Goal: Information Seeking & Learning: Learn about a topic

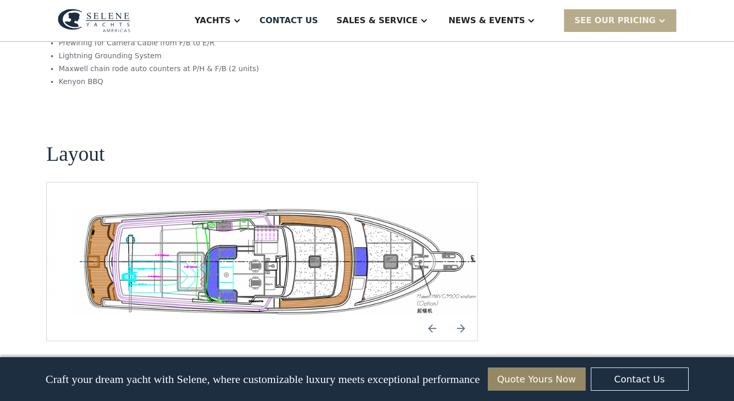
scroll to position [1904, 0]
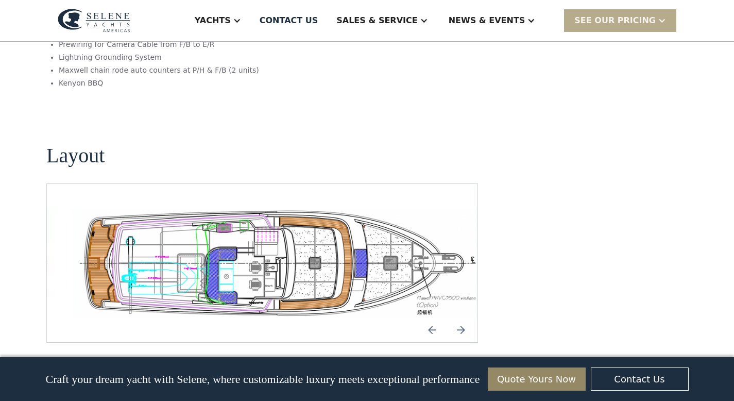
click at [210, 209] on img "open lightbox" at bounding box center [279, 263] width 414 height 109
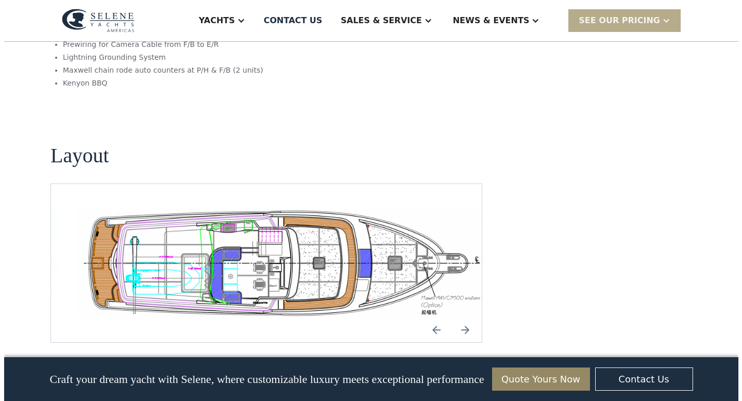
scroll to position [1909, 0]
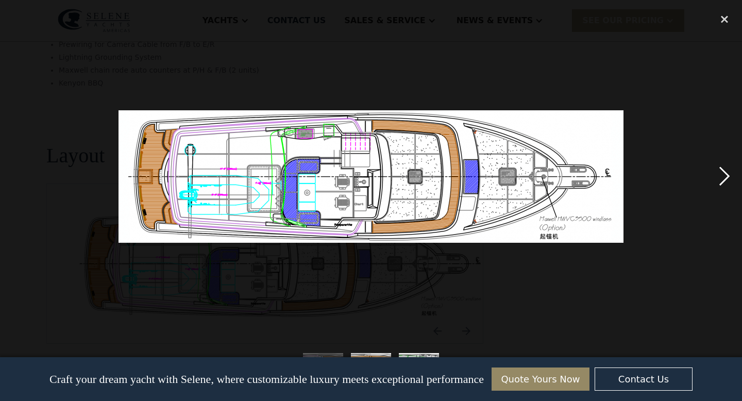
click at [722, 175] on div "next image" at bounding box center [724, 176] width 35 height 337
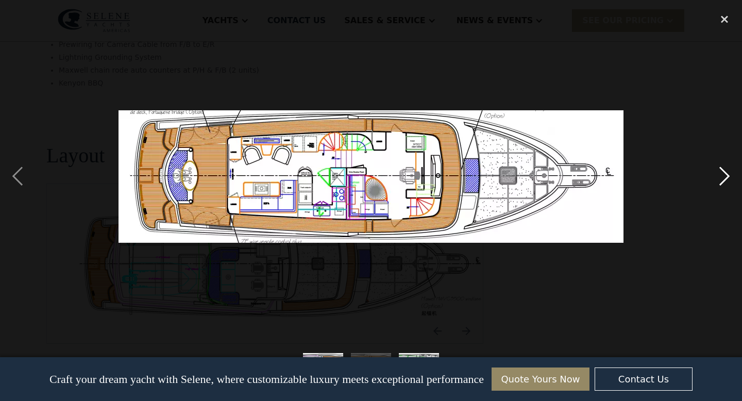
click at [721, 167] on div "next image" at bounding box center [724, 176] width 35 height 337
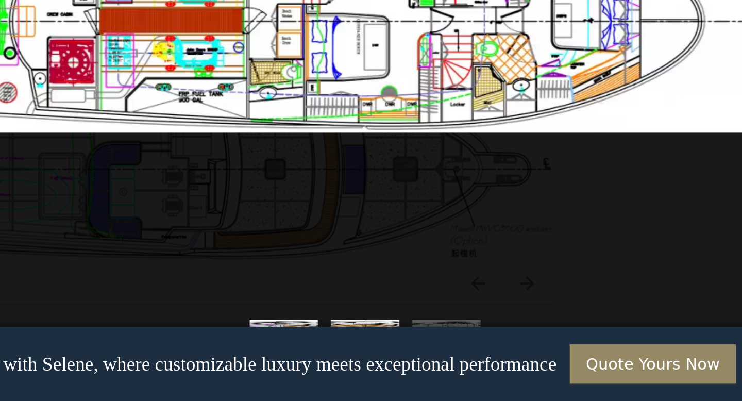
scroll to position [1908, 0]
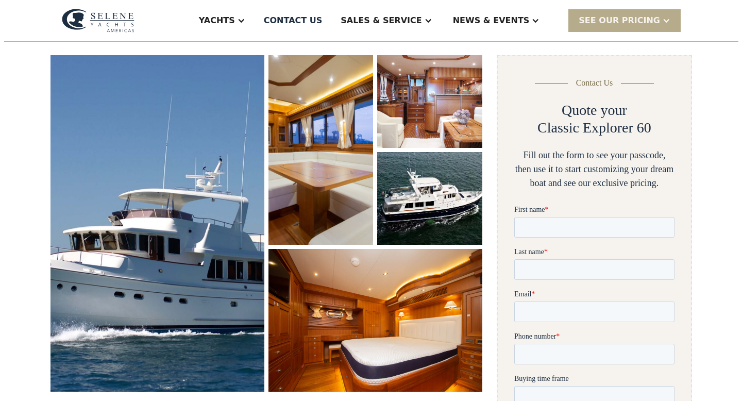
scroll to position [147, 0]
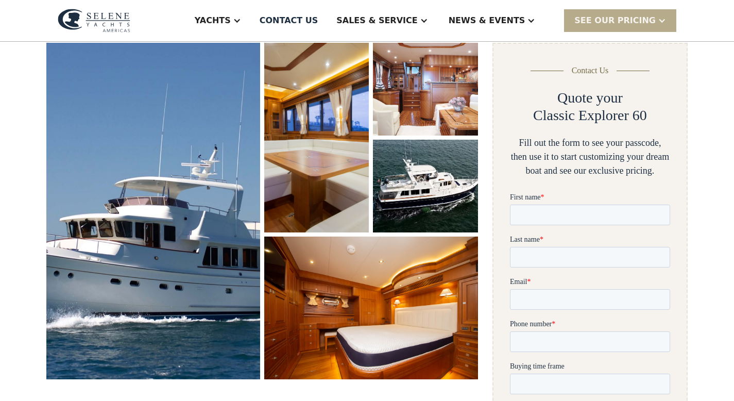
click at [291, 90] on img "open lightbox" at bounding box center [316, 138] width 109 height 198
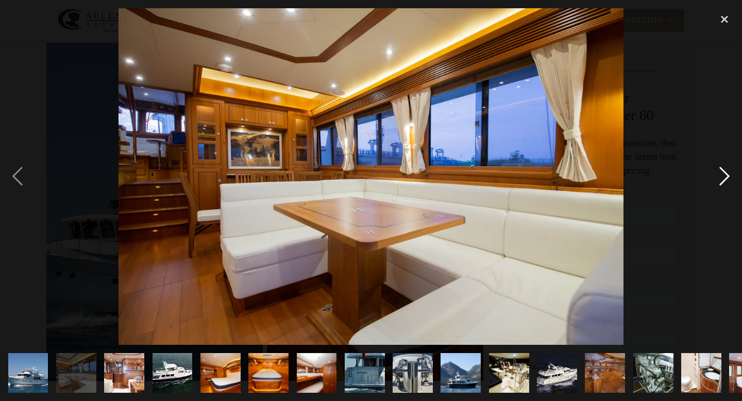
click at [721, 170] on div "next image" at bounding box center [724, 176] width 35 height 337
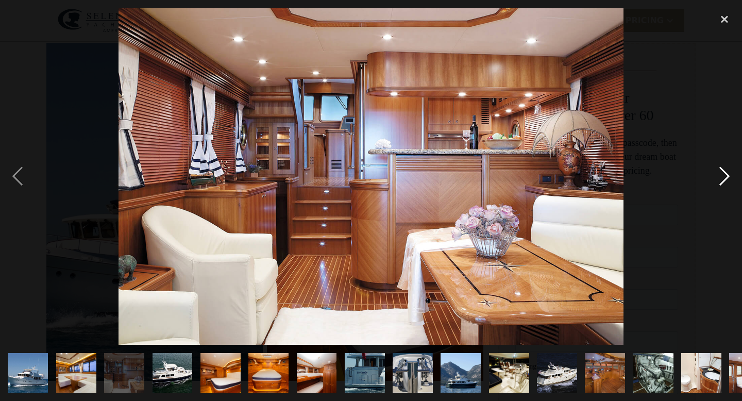
click at [723, 168] on div "next image" at bounding box center [724, 176] width 35 height 337
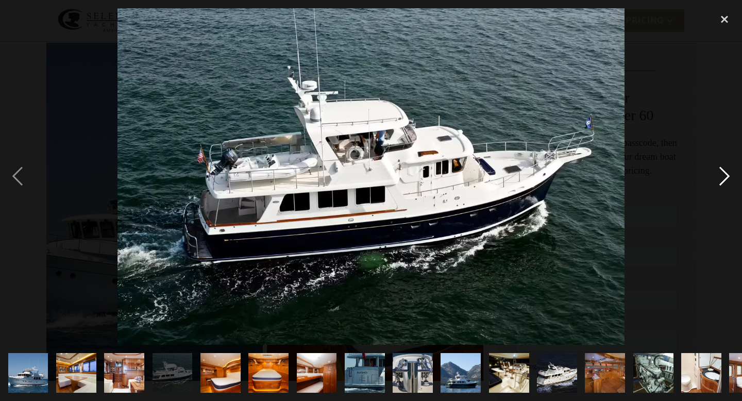
click at [722, 168] on div "next image" at bounding box center [724, 176] width 35 height 337
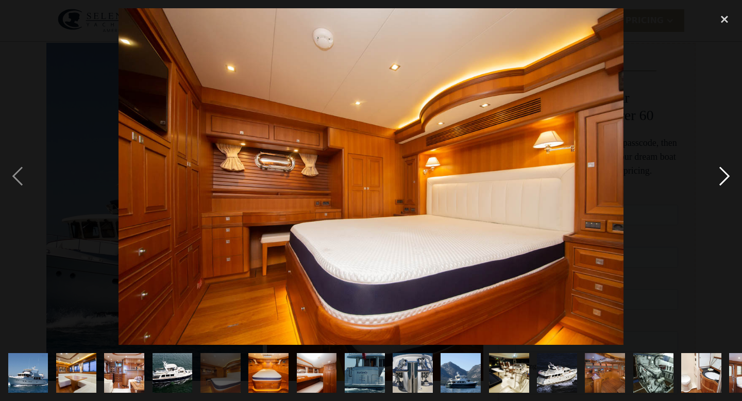
click at [721, 168] on div "next image" at bounding box center [724, 176] width 35 height 337
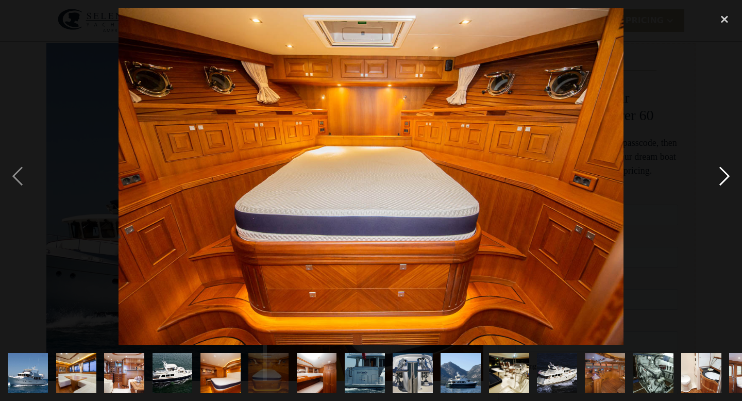
click at [721, 168] on div "next image" at bounding box center [724, 176] width 35 height 337
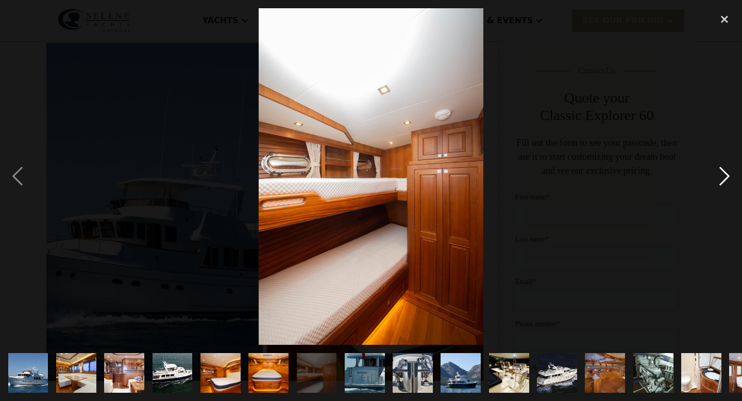
click at [722, 168] on div "next image" at bounding box center [724, 176] width 35 height 337
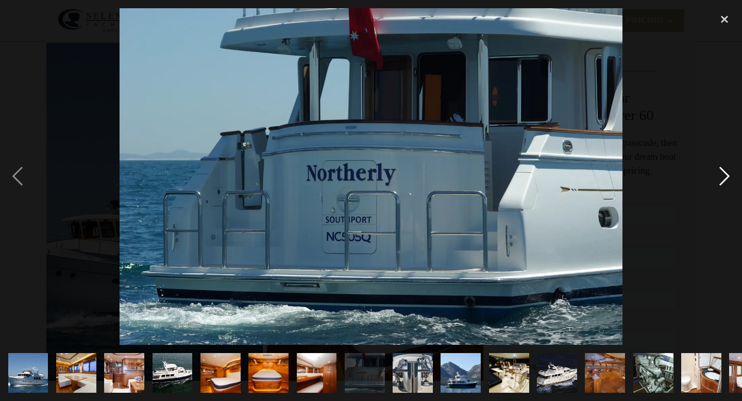
click at [722, 168] on div "next image" at bounding box center [724, 176] width 35 height 337
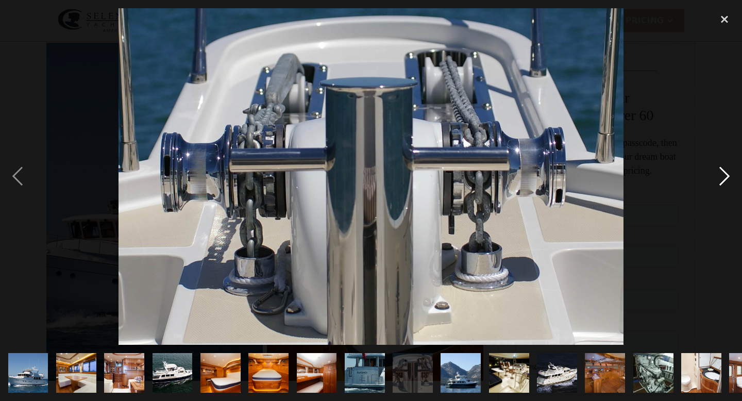
click at [722, 168] on div "next image" at bounding box center [724, 176] width 35 height 337
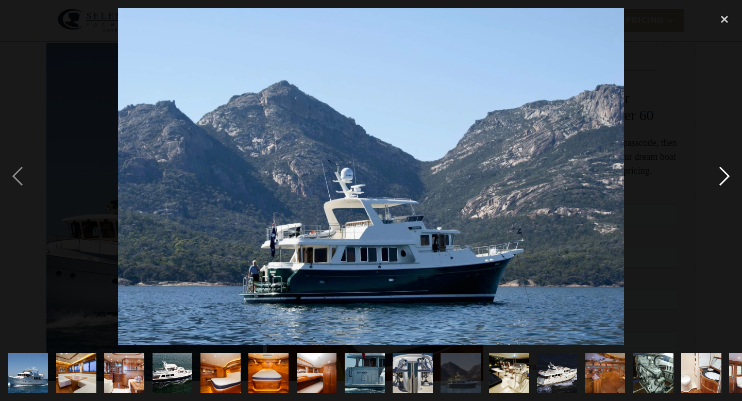
click at [722, 168] on div "next image" at bounding box center [724, 176] width 35 height 337
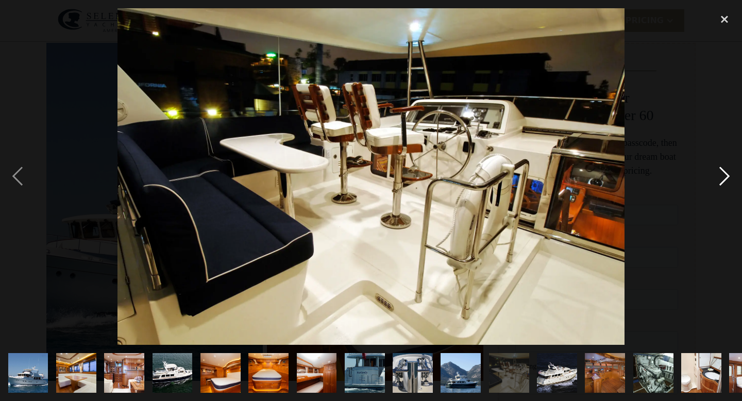
click at [722, 168] on div "next image" at bounding box center [724, 176] width 35 height 337
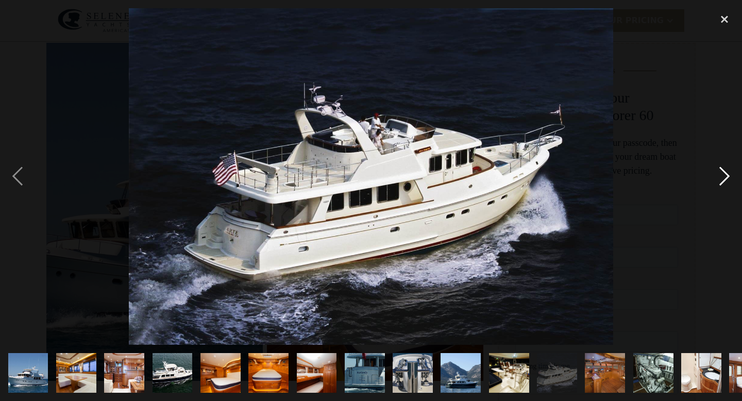
click at [722, 167] on div "next image" at bounding box center [724, 176] width 35 height 337
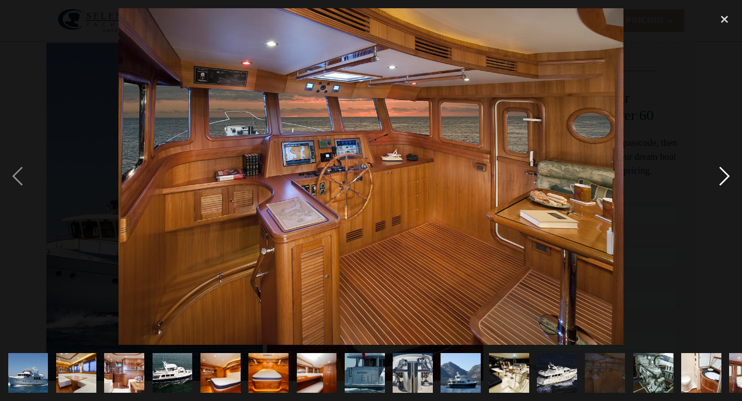
click at [722, 167] on div "next image" at bounding box center [724, 176] width 35 height 337
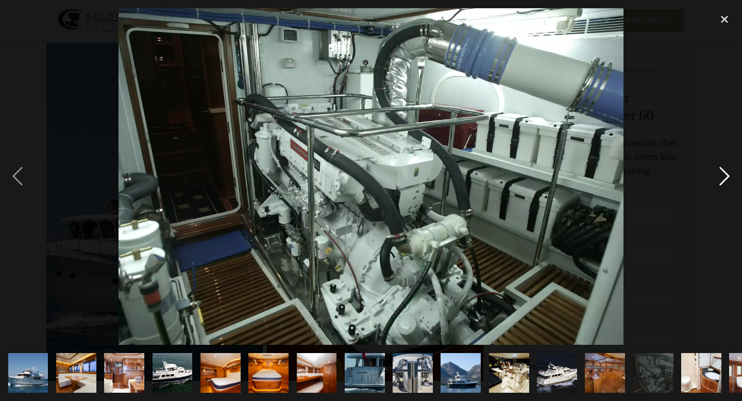
click at [722, 167] on div "next image" at bounding box center [724, 176] width 35 height 337
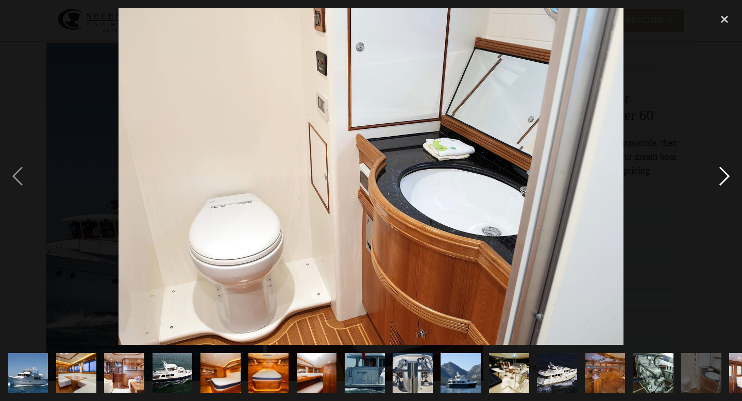
click at [722, 167] on div "next image" at bounding box center [724, 176] width 35 height 337
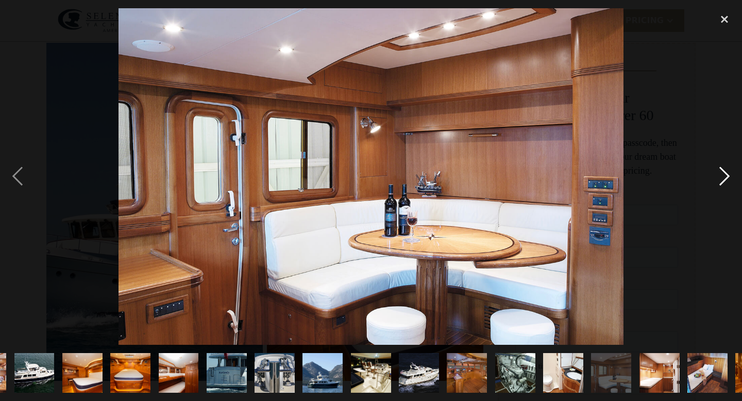
scroll to position [0, 180]
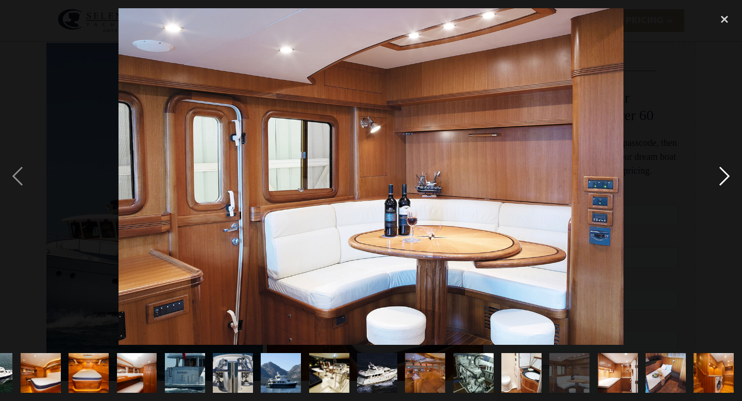
click at [722, 167] on div "next image" at bounding box center [724, 176] width 35 height 337
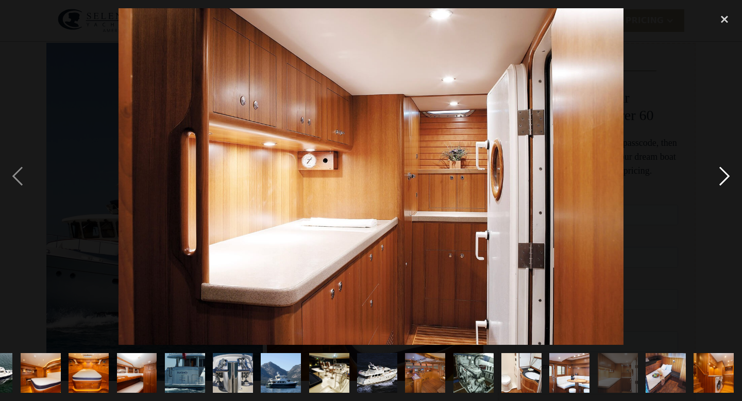
click at [722, 167] on div "next image" at bounding box center [724, 176] width 35 height 337
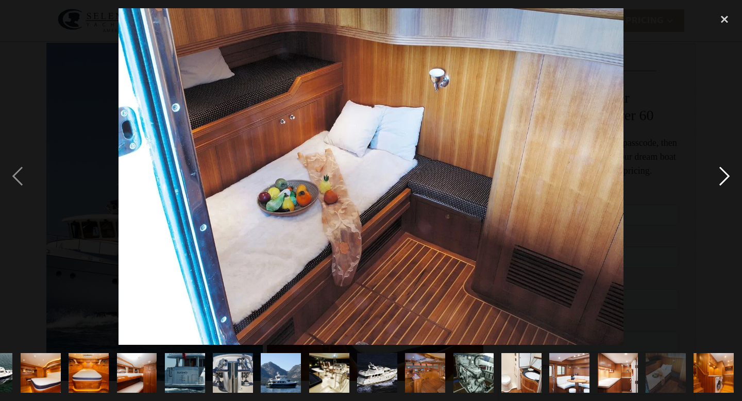
click at [722, 167] on div "next image" at bounding box center [724, 176] width 35 height 337
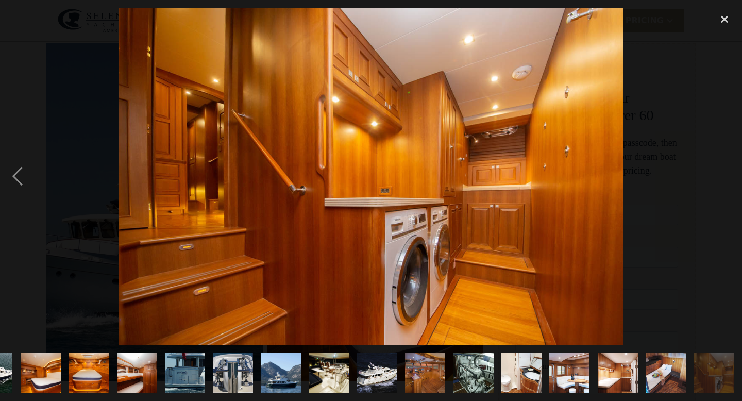
click at [722, 167] on div "next image" at bounding box center [724, 176] width 35 height 337
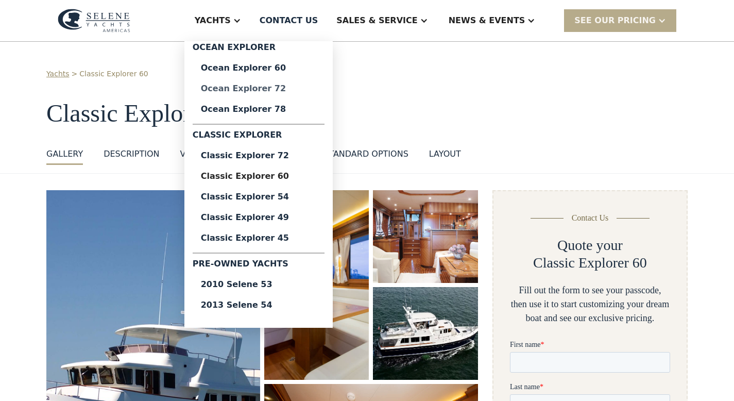
click at [280, 84] on div "Ocean Explorer 72" at bounding box center [258, 88] width 115 height 8
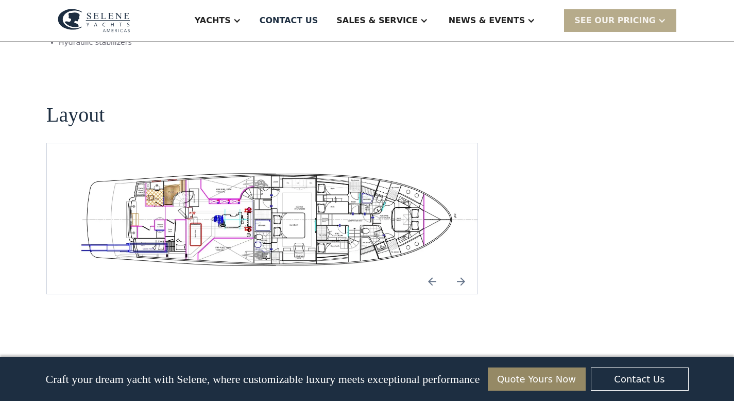
scroll to position [1805, 0]
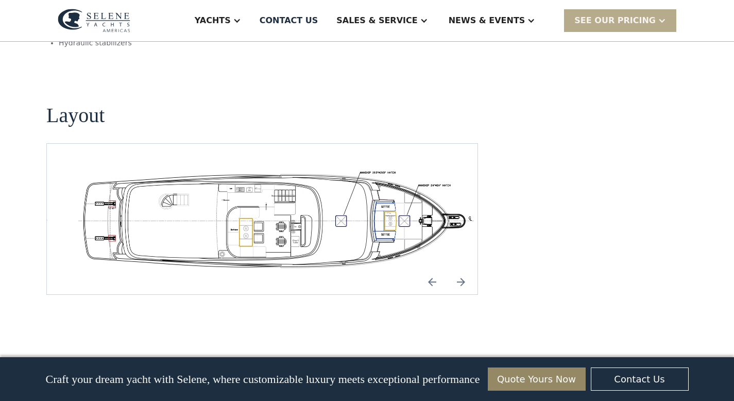
click at [154, 168] on img "open lightbox" at bounding box center [279, 218] width 414 height 101
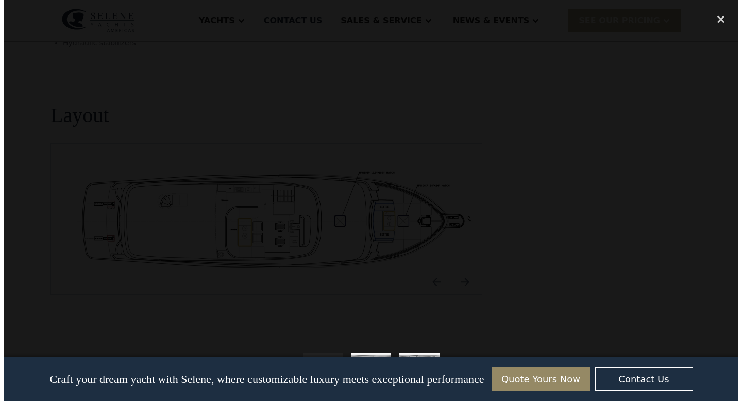
scroll to position [1810, 0]
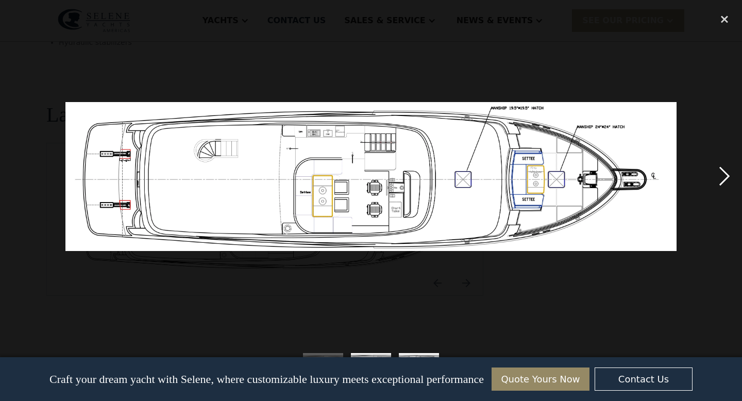
click at [727, 171] on div "next image" at bounding box center [724, 176] width 35 height 337
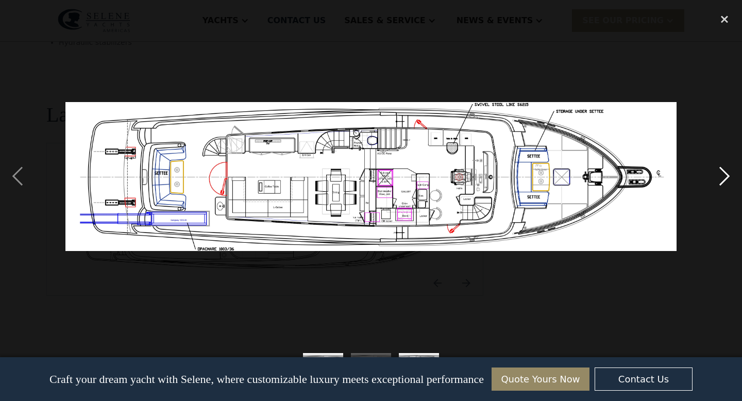
click at [721, 176] on div "next image" at bounding box center [724, 176] width 35 height 337
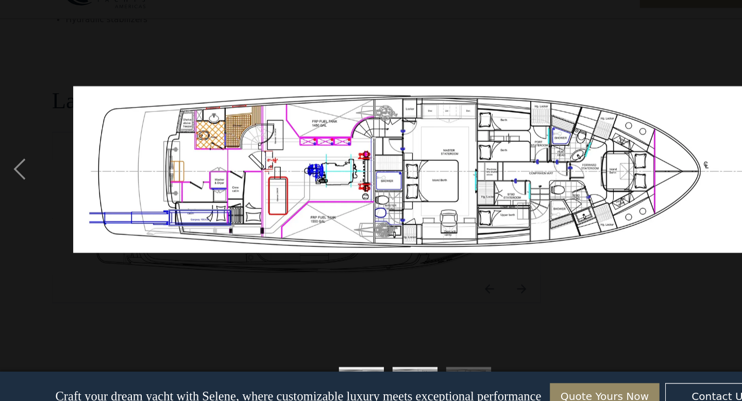
scroll to position [1810, 0]
